Goal: Task Accomplishment & Management: Use online tool/utility

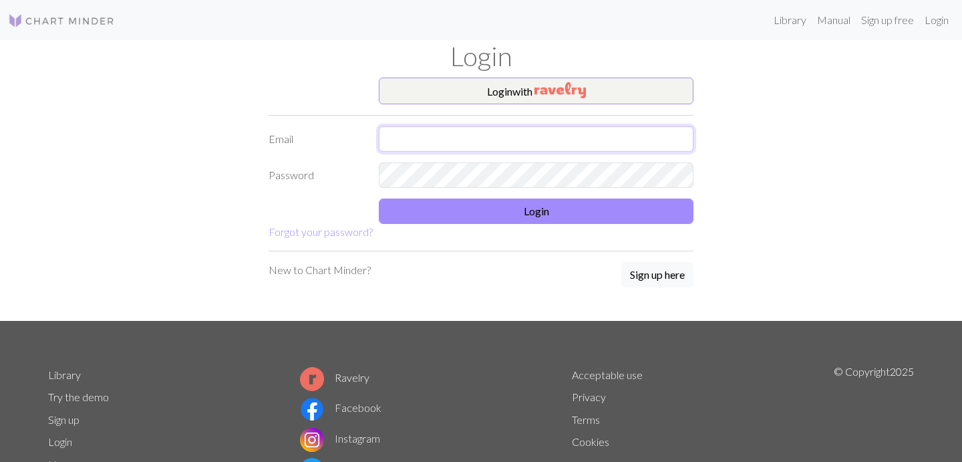
type input "[EMAIL_ADDRESS][DOMAIN_NAME]"
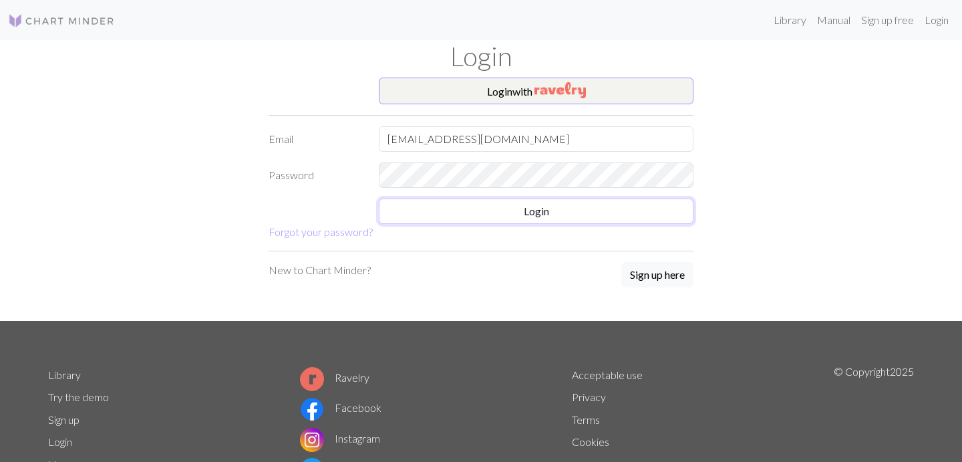
click at [602, 219] on button "Login" at bounding box center [536, 210] width 315 height 25
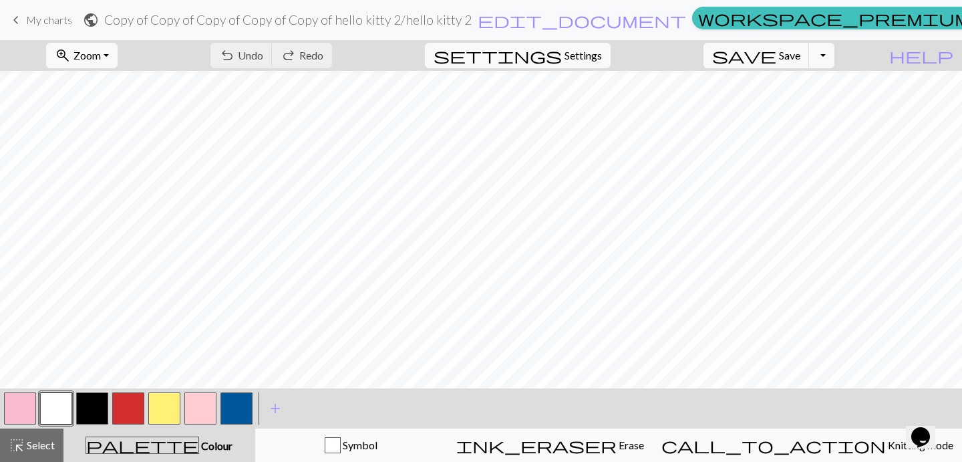
click at [86, 412] on button "button" at bounding box center [92, 408] width 32 height 32
click at [226, 403] on button "button" at bounding box center [236, 408] width 32 height 32
click at [92, 408] on button "button" at bounding box center [92, 408] width 32 height 32
click at [233, 411] on button "button" at bounding box center [236, 408] width 32 height 32
click at [59, 406] on button "button" at bounding box center [56, 408] width 32 height 32
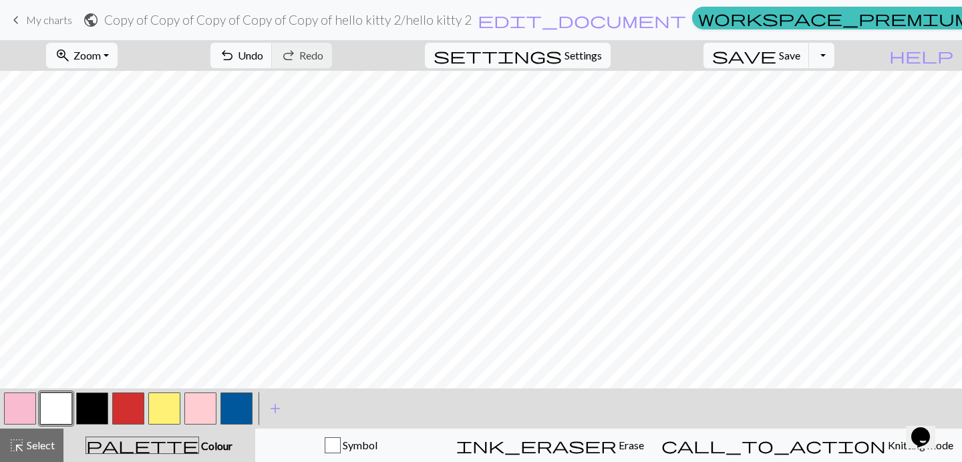
click at [92, 404] on button "button" at bounding box center [92, 408] width 32 height 32
